Goal: Information Seeking & Learning: Check status

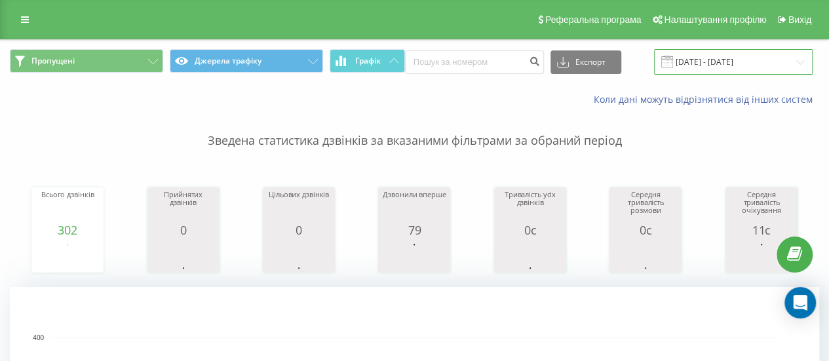
click at [720, 66] on input "[DATE] - [DATE]" at bounding box center [733, 62] width 159 height 26
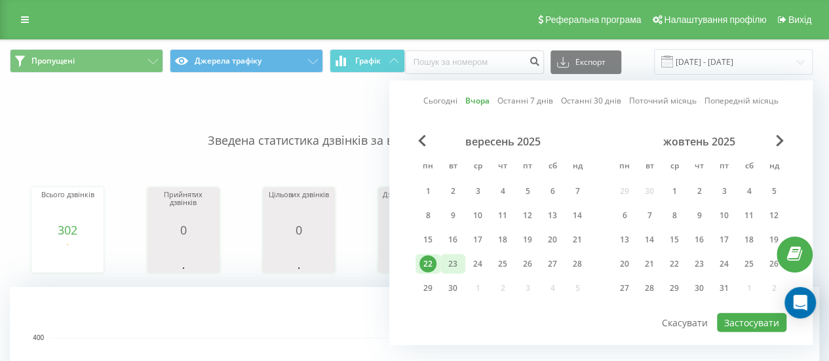
click at [454, 265] on div "23" at bounding box center [452, 264] width 17 height 17
click at [741, 324] on button "Застосувати" at bounding box center [751, 322] width 69 height 19
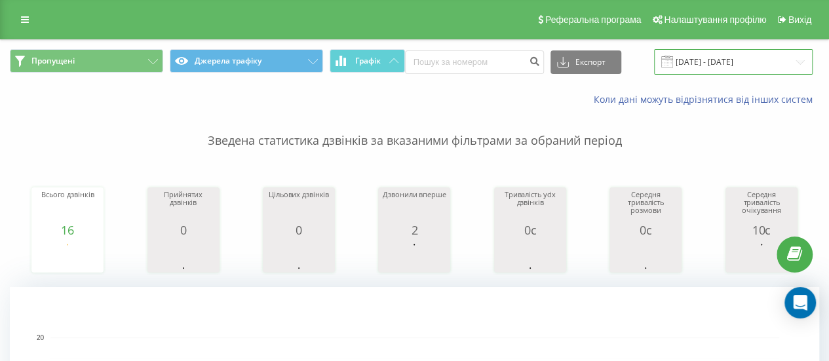
click at [712, 63] on input "[DATE] - [DATE]" at bounding box center [733, 62] width 159 height 26
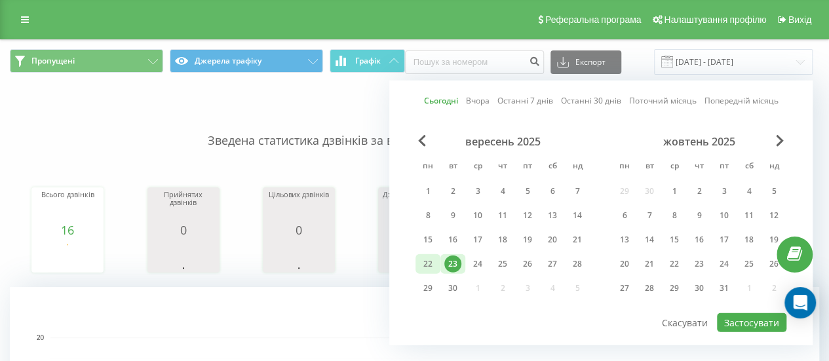
click at [422, 267] on div "22" at bounding box center [427, 264] width 17 height 17
click at [449, 268] on div "23" at bounding box center [452, 264] width 17 height 17
click at [754, 317] on button "Застосувати" at bounding box center [751, 322] width 69 height 19
type input "[DATE] - [DATE]"
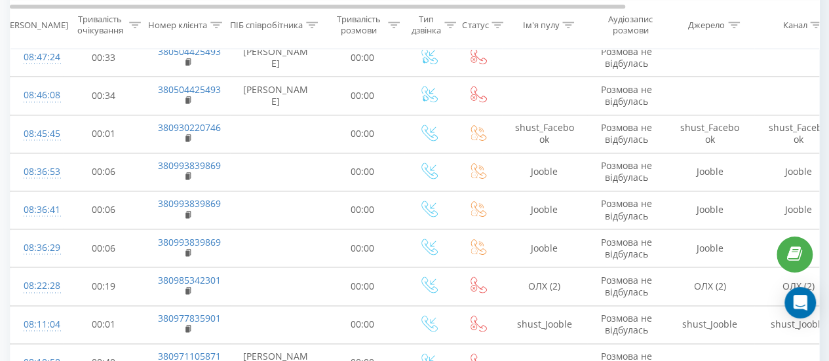
scroll to position [852, 0]
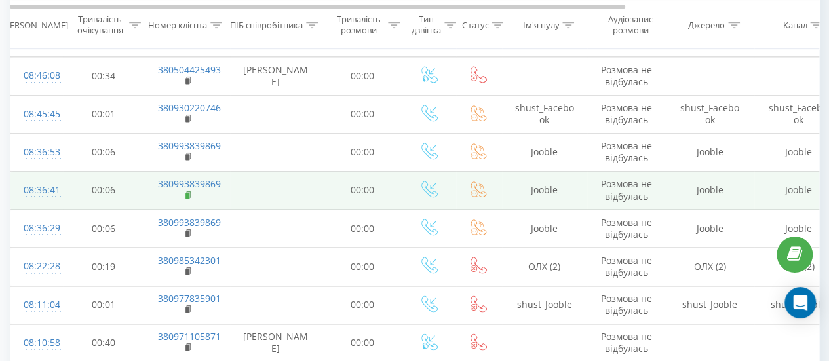
click at [189, 195] on icon at bounding box center [188, 195] width 7 height 9
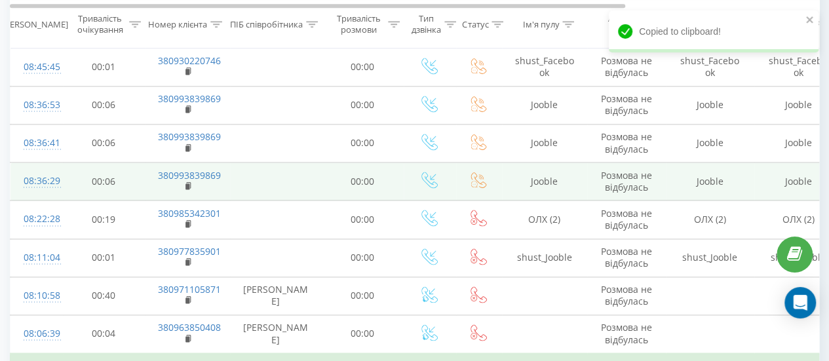
scroll to position [917, 0]
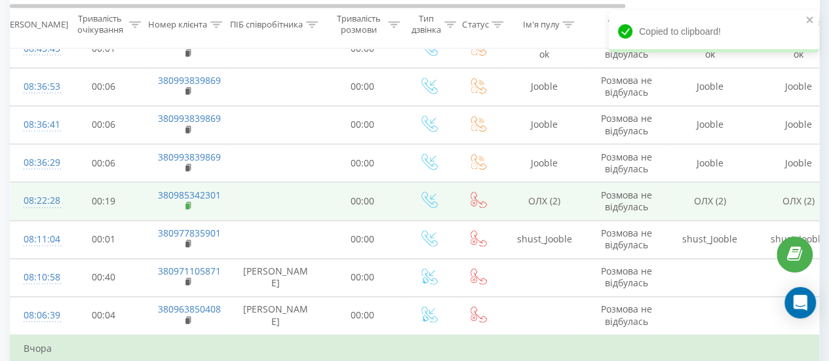
click at [185, 201] on icon at bounding box center [188, 205] width 7 height 9
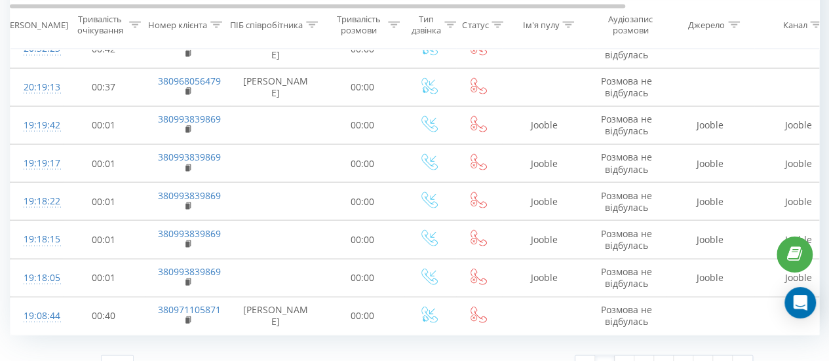
scroll to position [1303, 0]
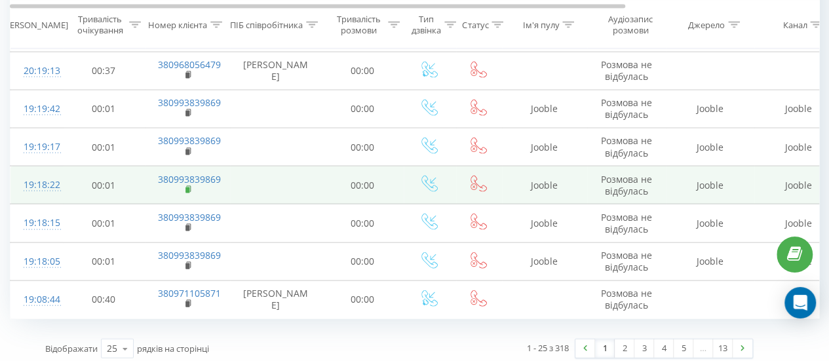
click at [186, 185] on icon at bounding box center [188, 189] width 7 height 9
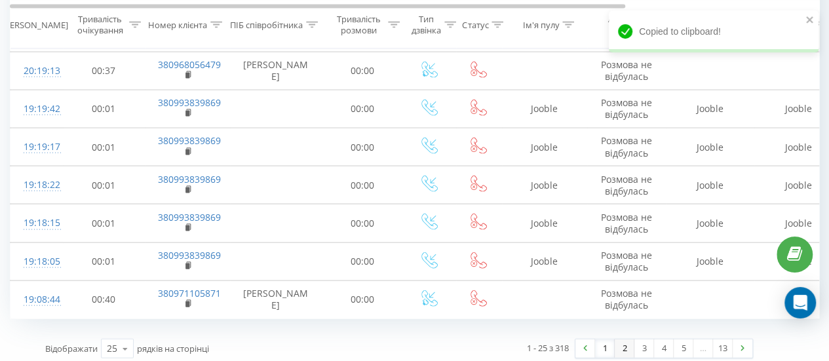
click at [630, 341] on link "2" at bounding box center [625, 348] width 20 height 18
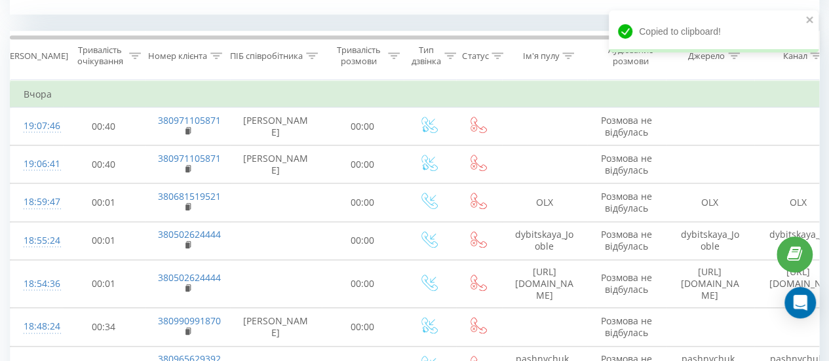
scroll to position [532, 0]
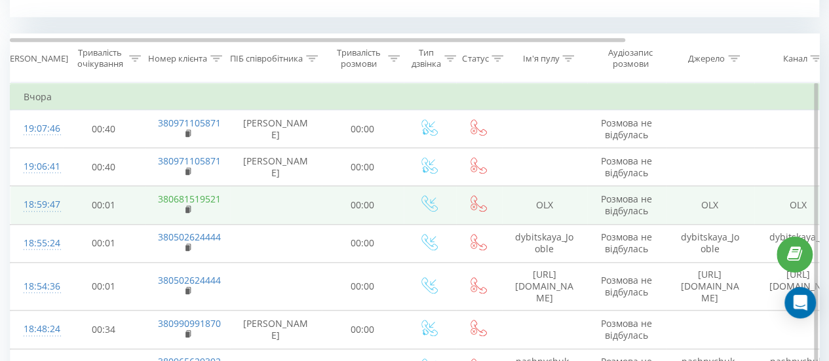
click at [191, 201] on link "380681519521" at bounding box center [189, 199] width 63 height 12
click at [183, 208] on td "380681519521" at bounding box center [187, 205] width 85 height 38
click at [189, 206] on icon at bounding box center [188, 209] width 5 height 6
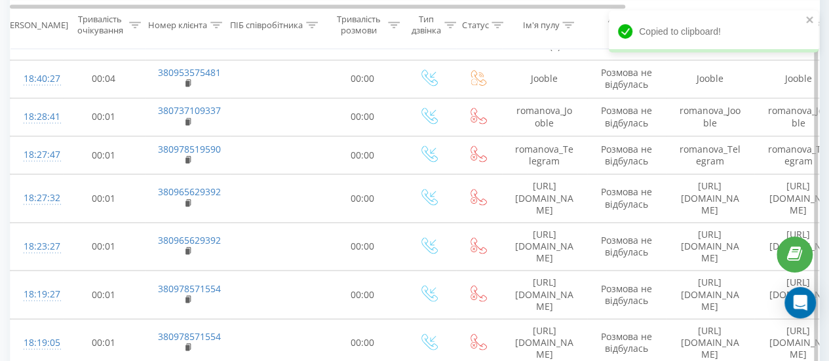
scroll to position [860, 0]
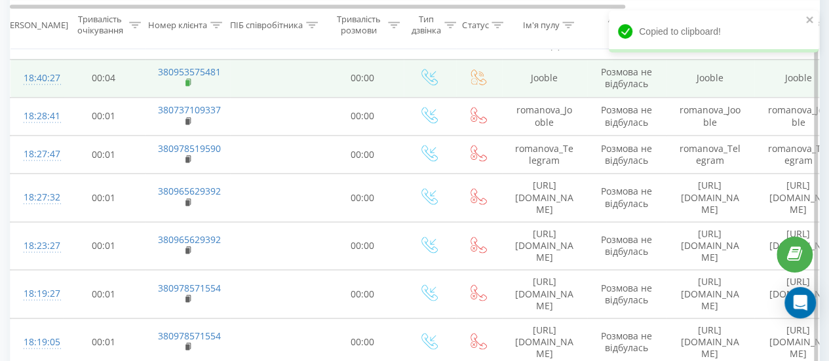
click at [187, 80] on rect at bounding box center [187, 83] width 4 height 6
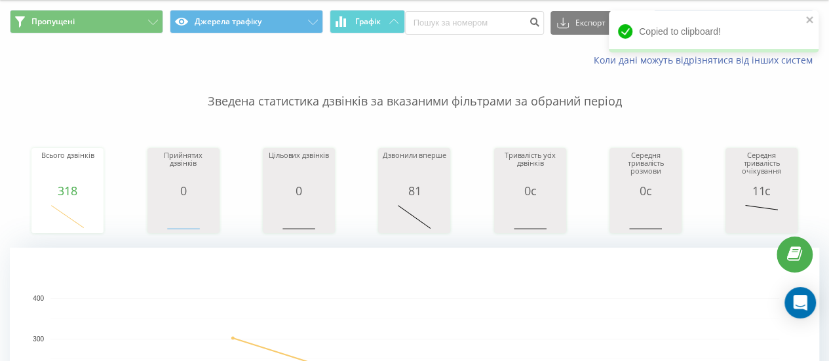
scroll to position [0, 0]
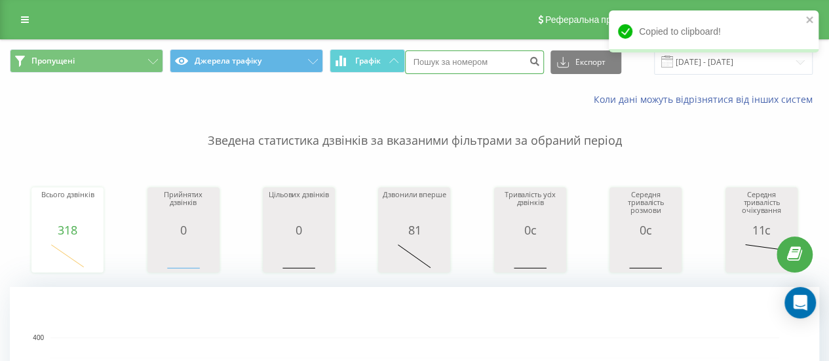
click at [492, 65] on input at bounding box center [474, 62] width 139 height 24
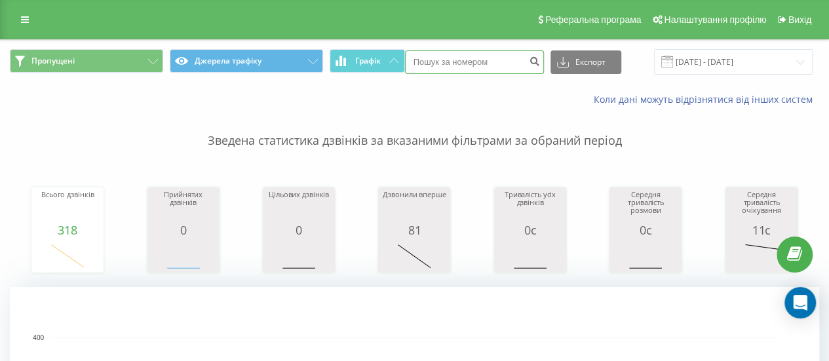
paste input "380953575481"
type input "380953575481"
click at [531, 60] on icon "submit" at bounding box center [535, 60] width 11 height 8
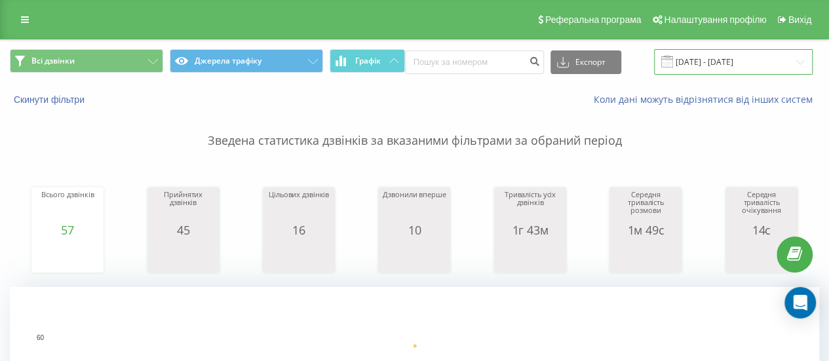
click at [693, 60] on input "22.09.2025 - 22.09.2025" at bounding box center [733, 62] width 159 height 26
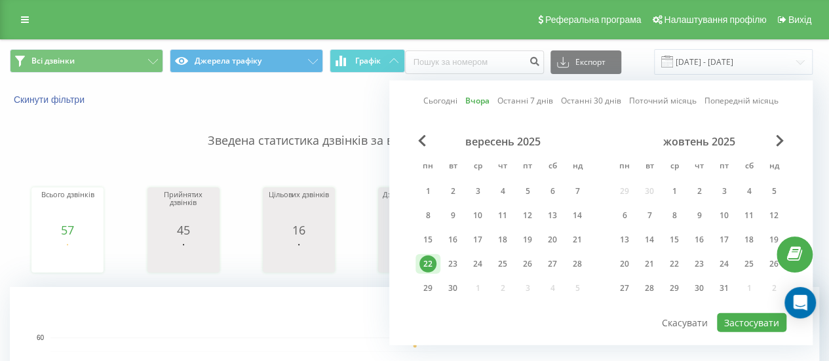
click at [429, 261] on div "22" at bounding box center [427, 264] width 17 height 17
click at [448, 268] on div "23" at bounding box center [452, 264] width 17 height 17
click at [734, 326] on button "Застосувати" at bounding box center [751, 322] width 69 height 19
type input "[DATE] - [DATE]"
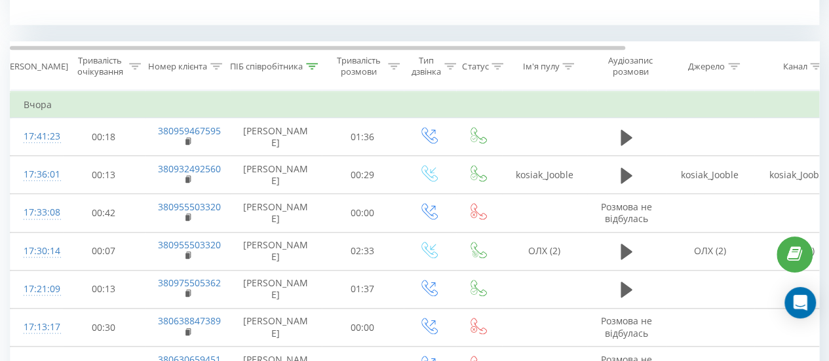
scroll to position [590, 0]
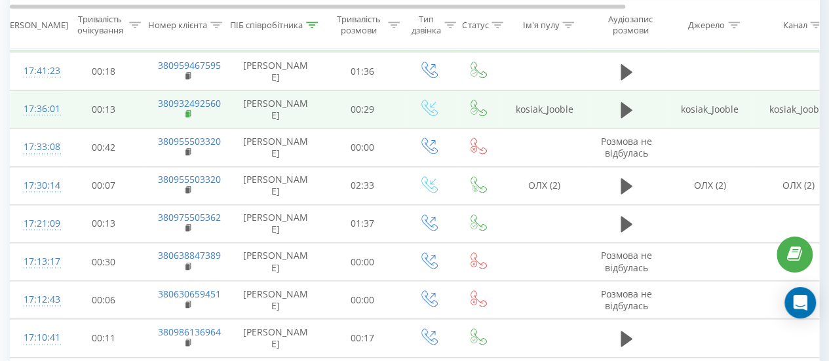
click at [186, 111] on rect at bounding box center [187, 114] width 4 height 6
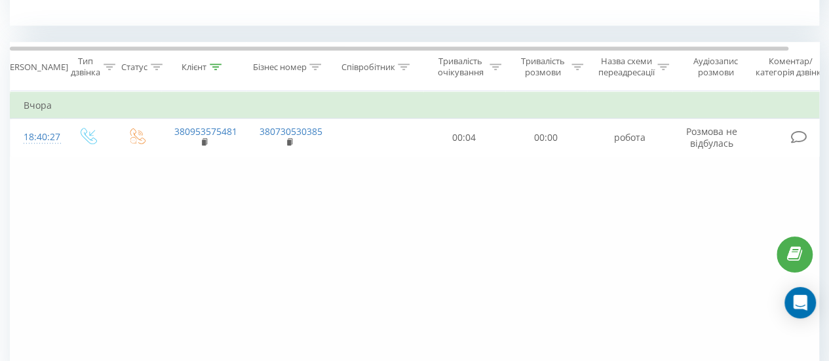
scroll to position [524, 0]
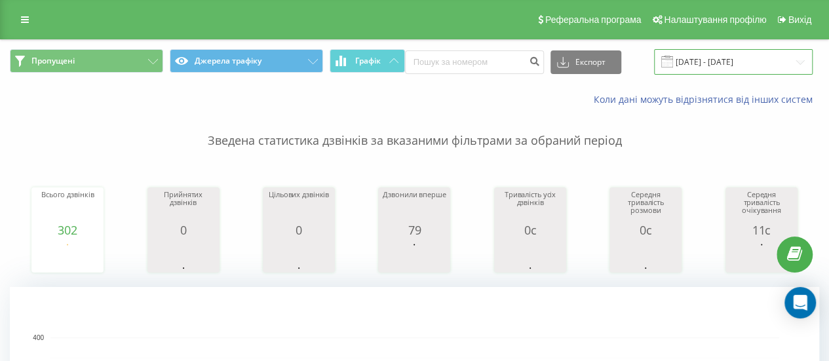
click at [712, 56] on input "[DATE] - [DATE]" at bounding box center [733, 62] width 159 height 26
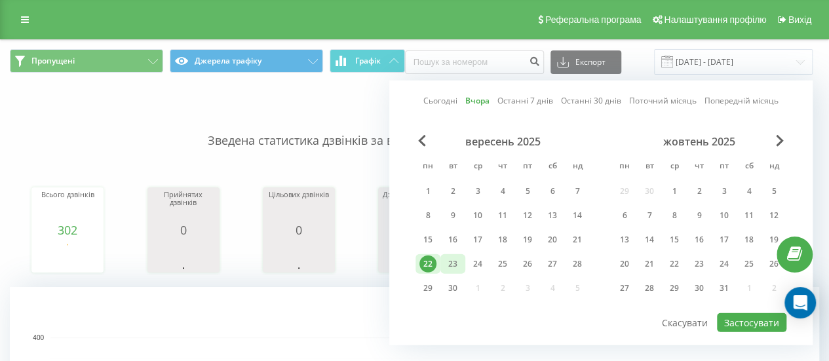
click at [447, 261] on div "23" at bounding box center [452, 264] width 17 height 17
click at [431, 260] on div "22" at bounding box center [427, 264] width 17 height 17
click at [769, 314] on button "Застосувати" at bounding box center [751, 322] width 69 height 19
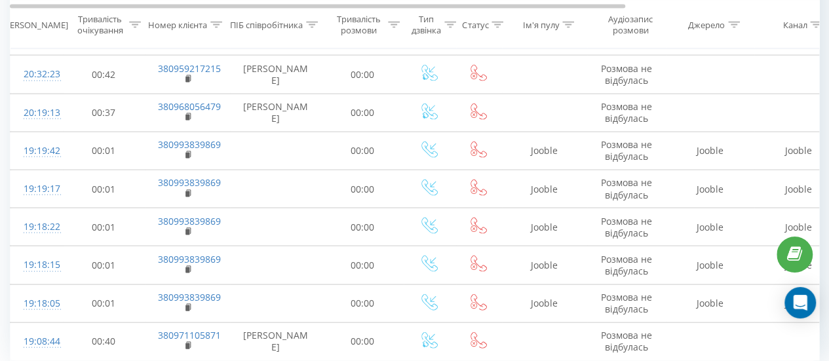
scroll to position [1303, 0]
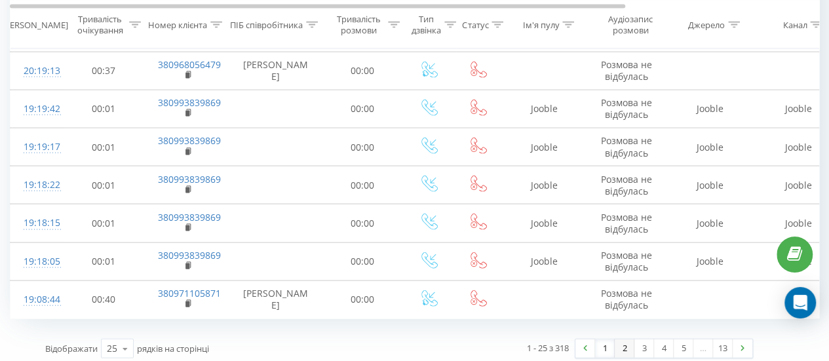
click at [615, 344] on link "2" at bounding box center [625, 348] width 20 height 18
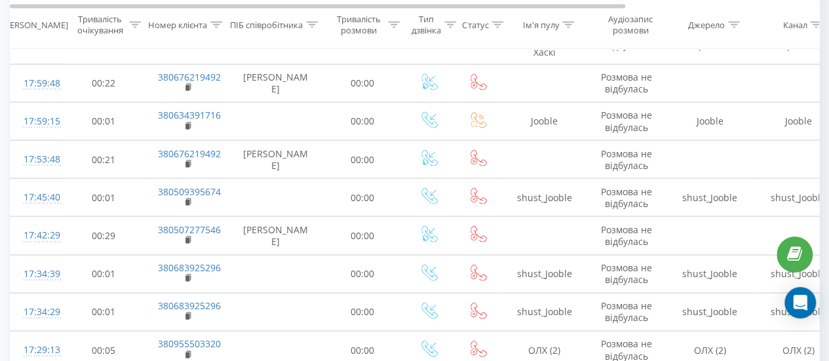
scroll to position [1297, 0]
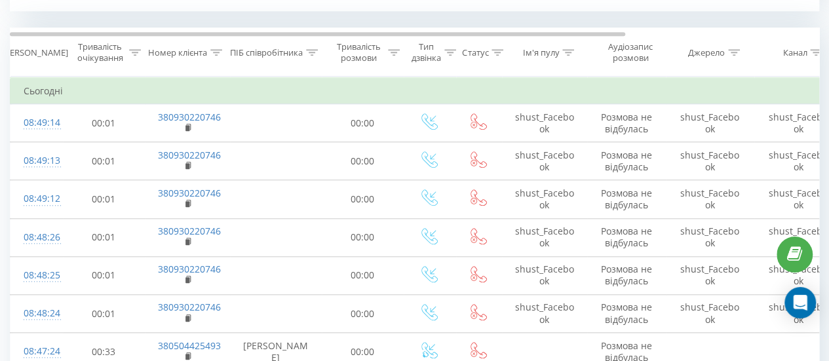
scroll to position [532, 0]
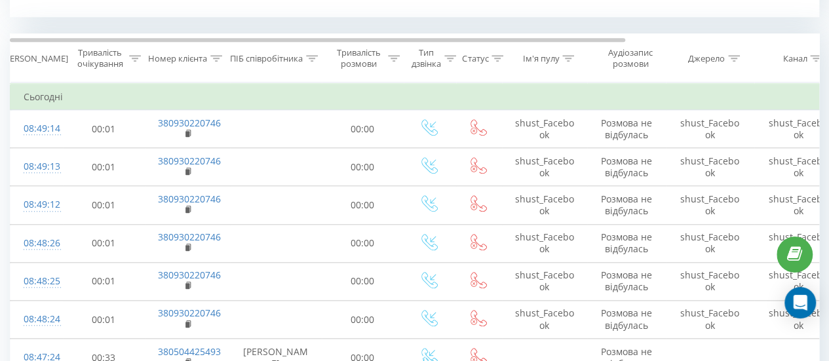
click at [585, 25] on div "Пропущені Джерела трафіку Графік Експорт .csv .xls .xlsx 22.09.2025 - 23.09.202…" at bounding box center [414, 323] width 809 height 1631
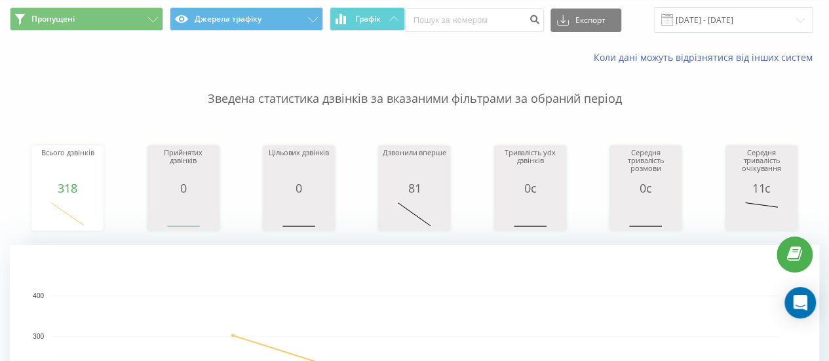
scroll to position [0, 0]
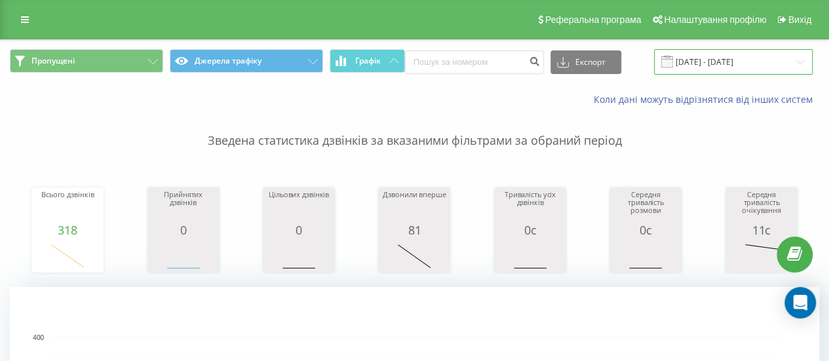
click at [721, 56] on input "[DATE] - [DATE]" at bounding box center [733, 62] width 159 height 26
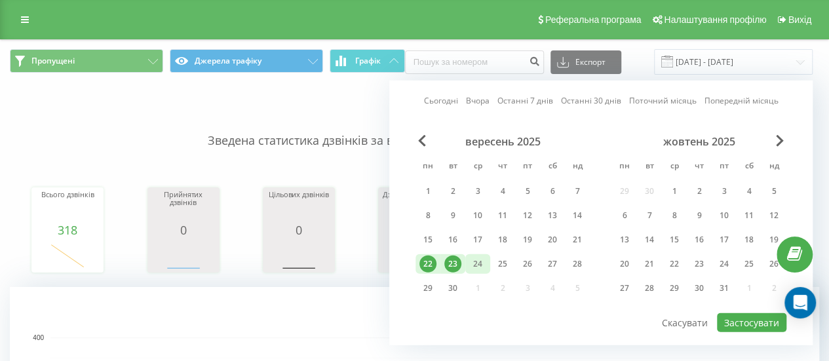
drag, startPoint x: 457, startPoint y: 261, endPoint x: 466, endPoint y: 258, distance: 9.1
click at [457, 260] on div "23" at bounding box center [452, 264] width 17 height 17
click at [751, 322] on button "Застосувати" at bounding box center [751, 322] width 69 height 19
type input "[DATE] - [DATE]"
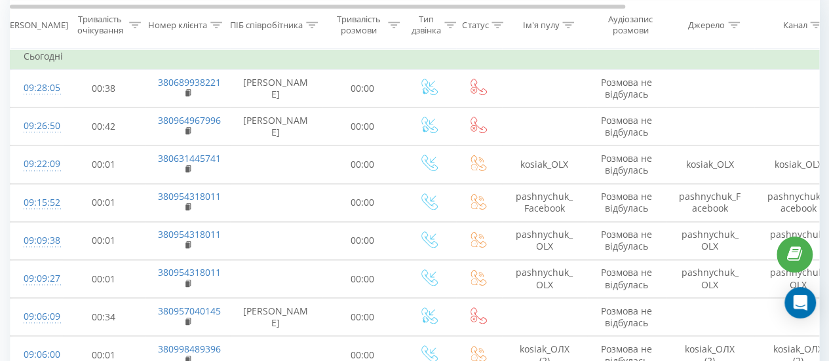
scroll to position [655, 0]
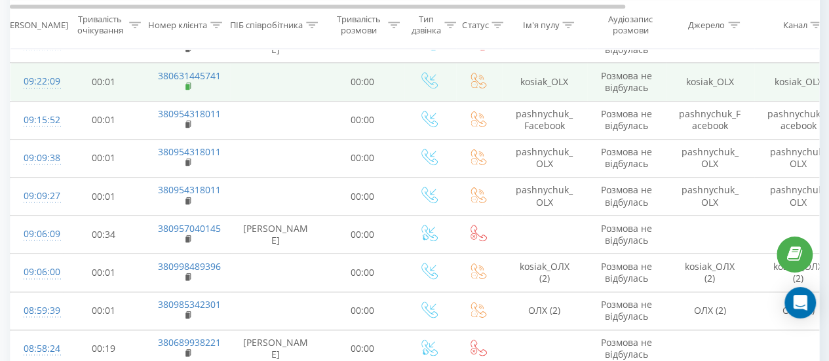
click at [189, 87] on rect at bounding box center [187, 87] width 4 height 6
